Goal: Navigation & Orientation: Find specific page/section

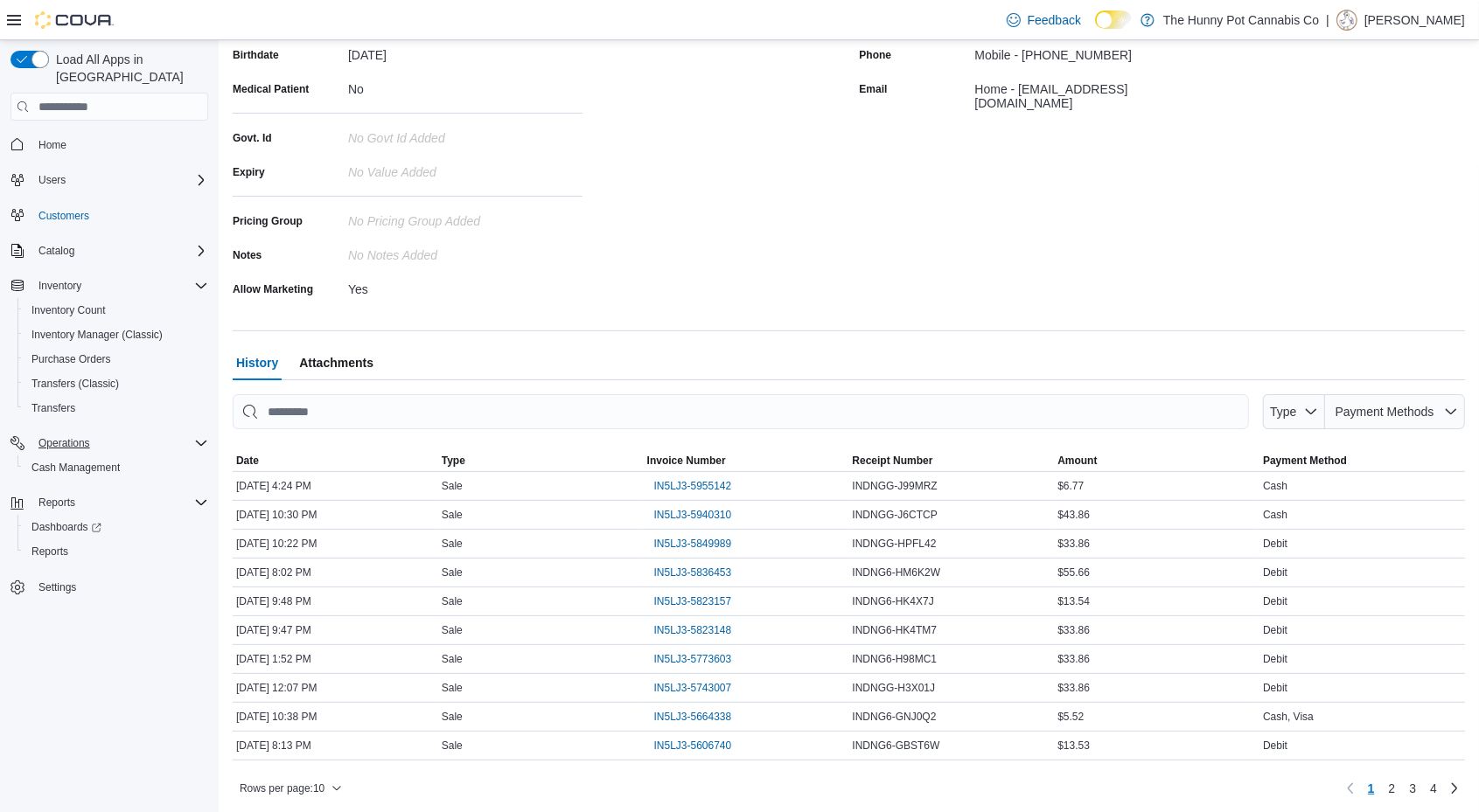
scroll to position [282, 0]
click at [102, 461] on span "Cash Management" at bounding box center [75, 467] width 89 height 14
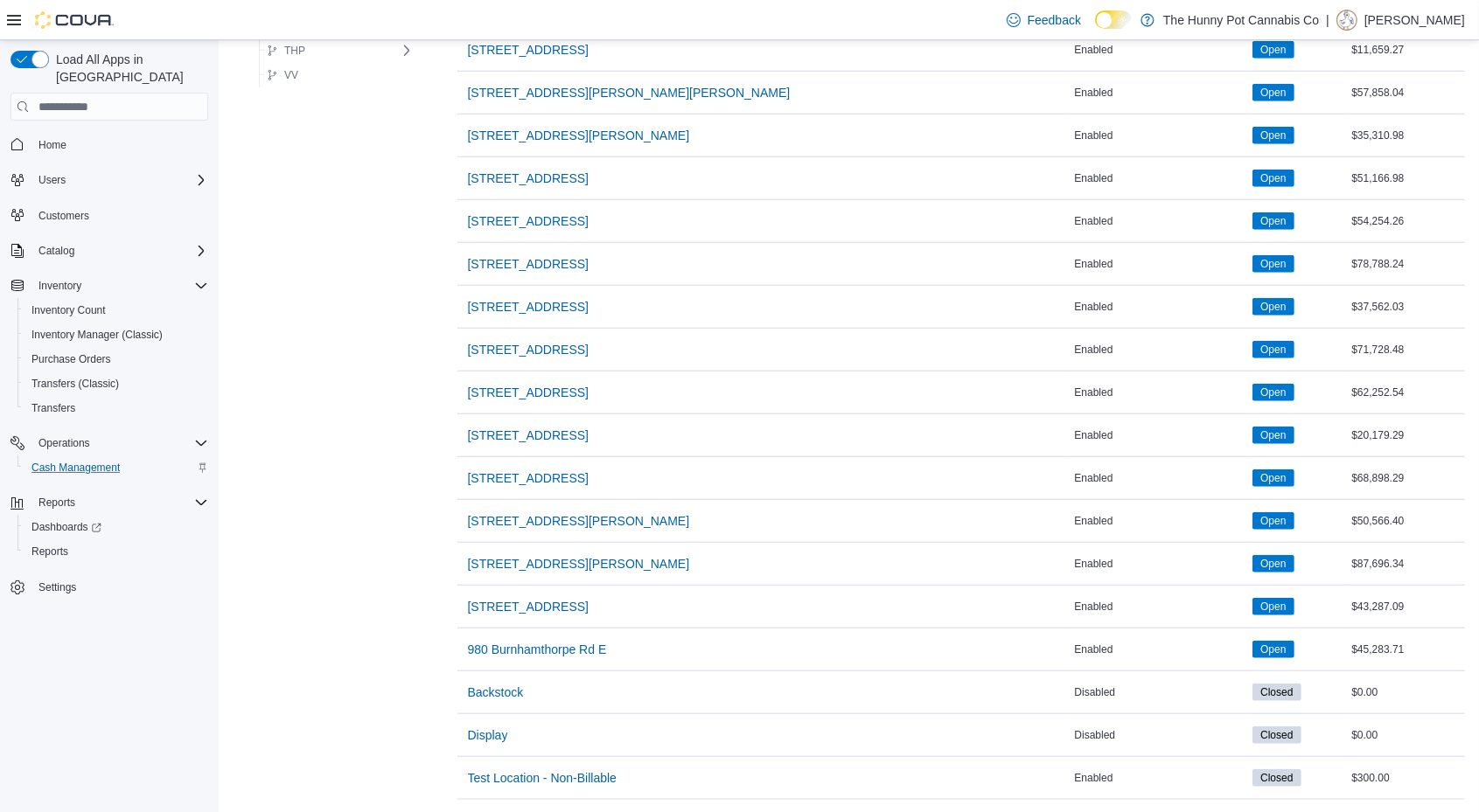
scroll to position [1368, 0]
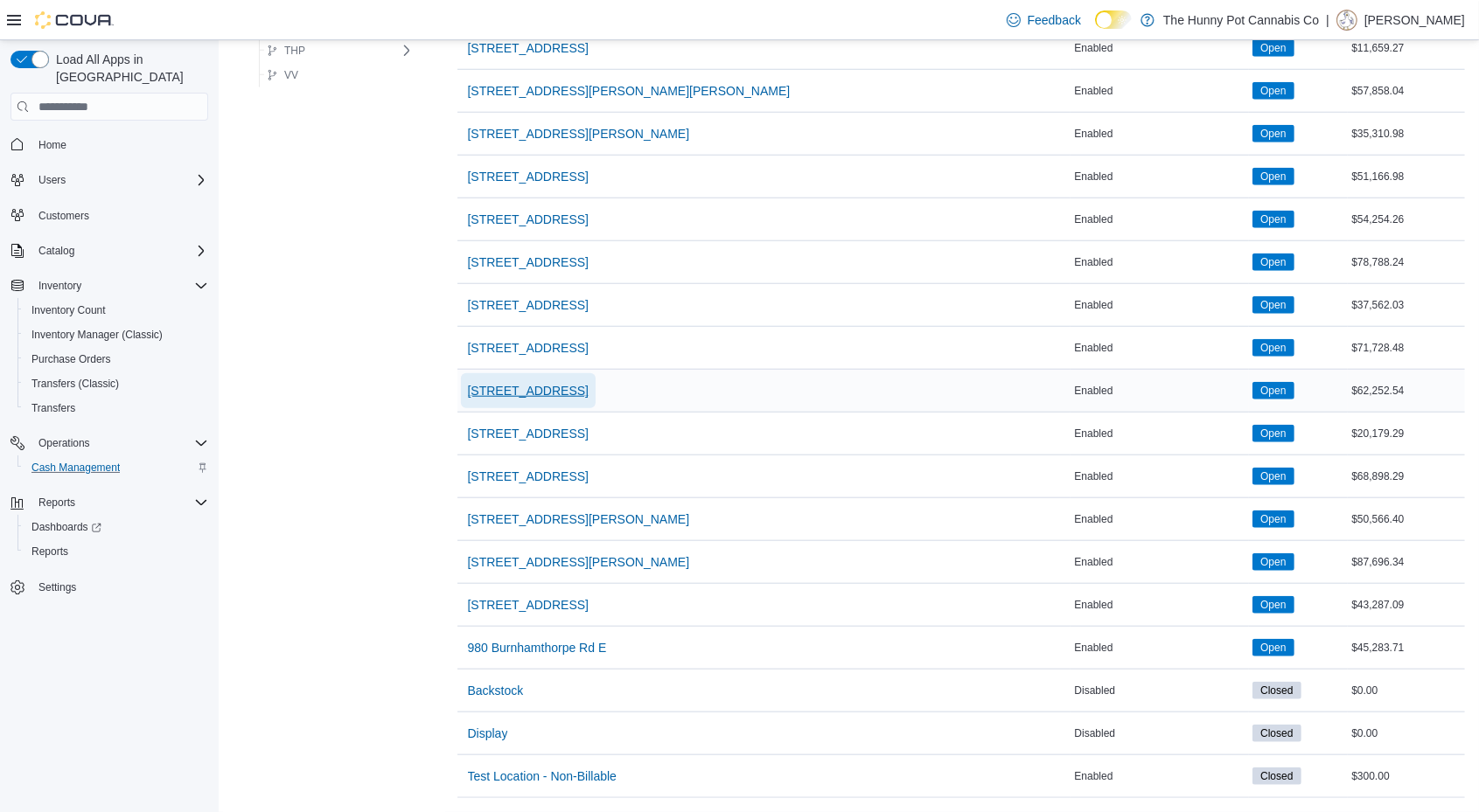
click at [536, 382] on span "[STREET_ADDRESS]" at bounding box center [528, 390] width 121 height 17
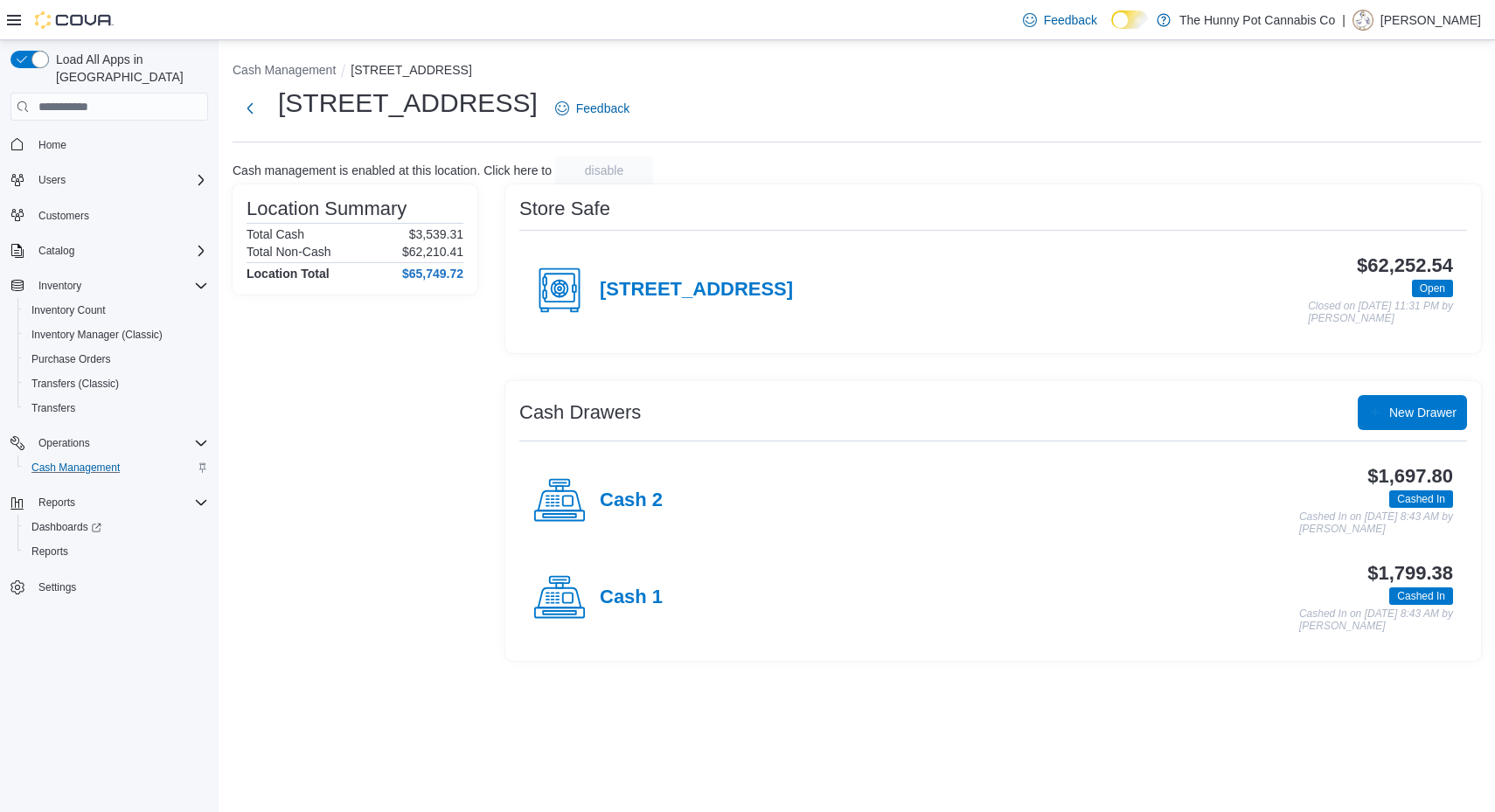
click at [634, 515] on div "Cash 2" at bounding box center [598, 501] width 130 height 52
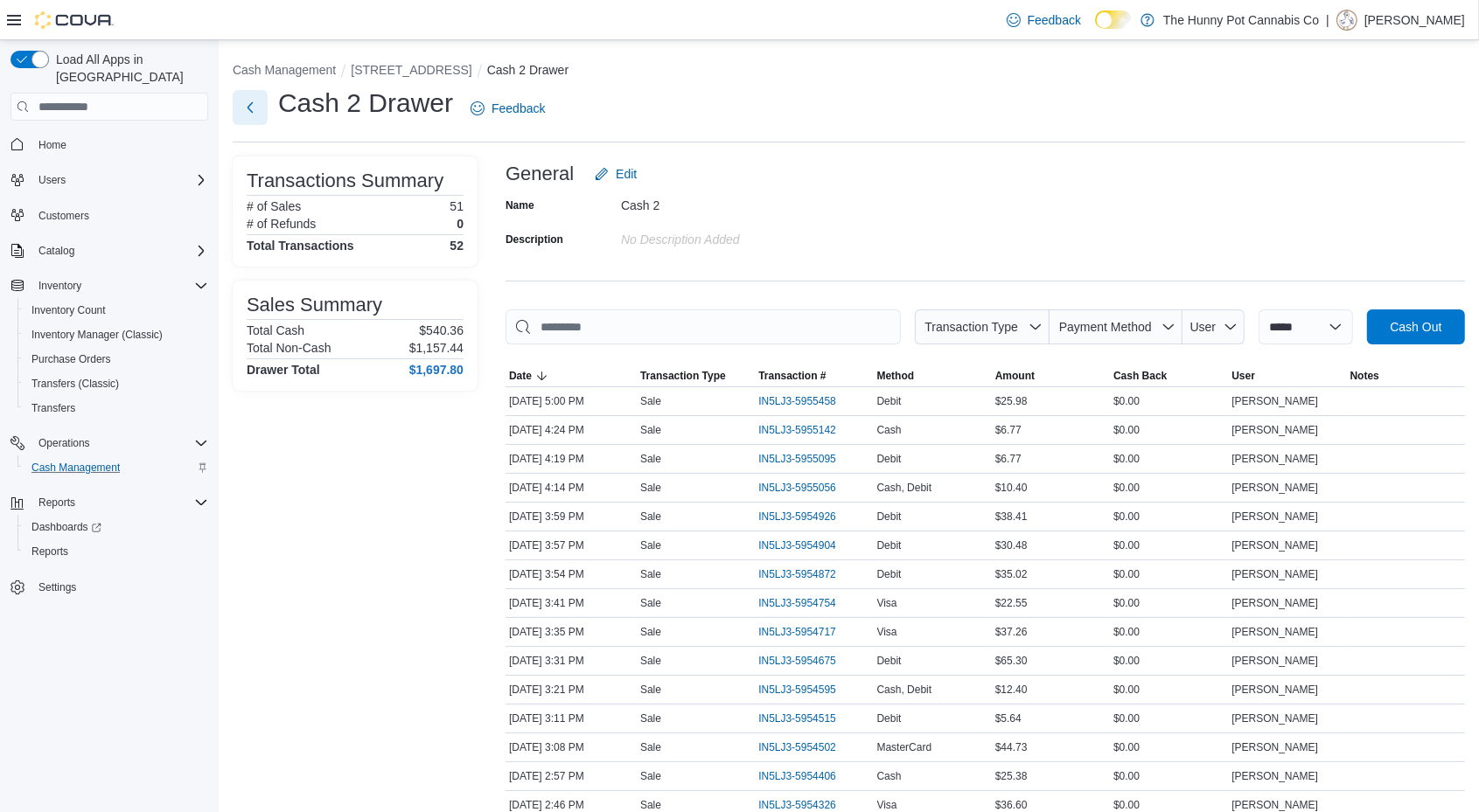
click at [255, 106] on button "Next" at bounding box center [250, 108] width 35 height 35
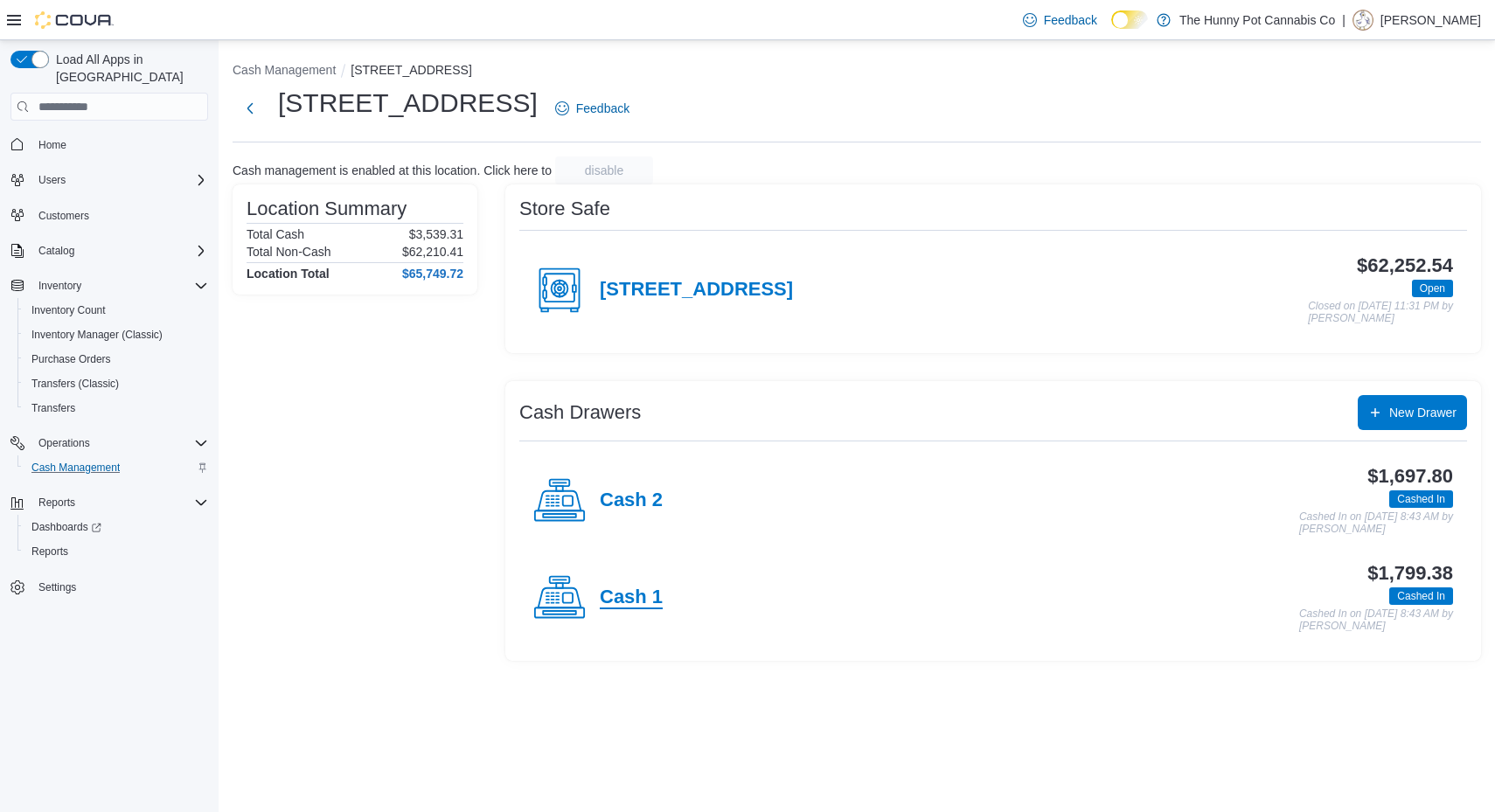
click at [653, 589] on h4 "Cash 1" at bounding box center [631, 598] width 63 height 23
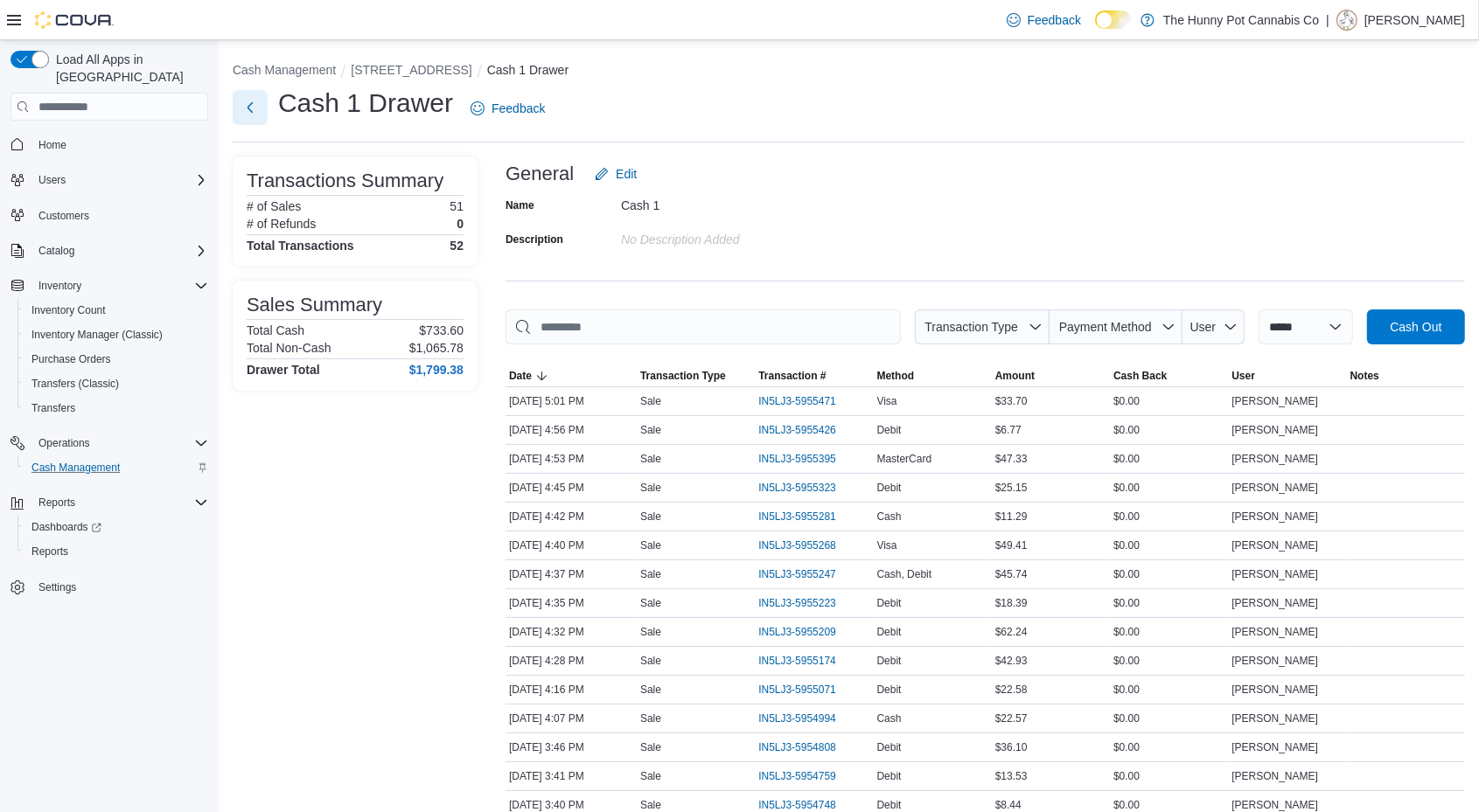
click at [261, 102] on button "Next" at bounding box center [250, 108] width 35 height 35
